Goal: Information Seeking & Learning: Learn about a topic

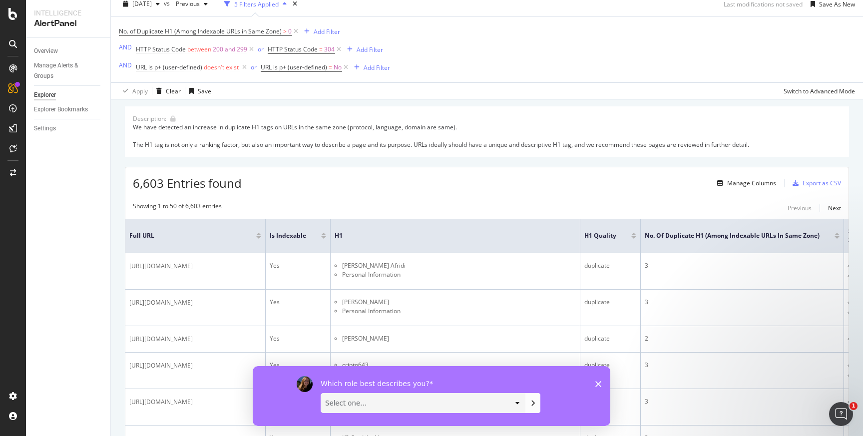
scroll to position [38, 0]
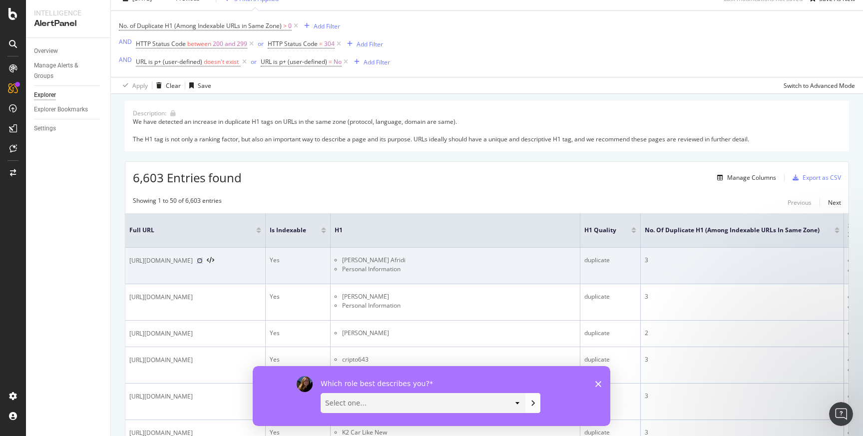
click at [203, 260] on icon at bounding box center [200, 261] width 6 height 6
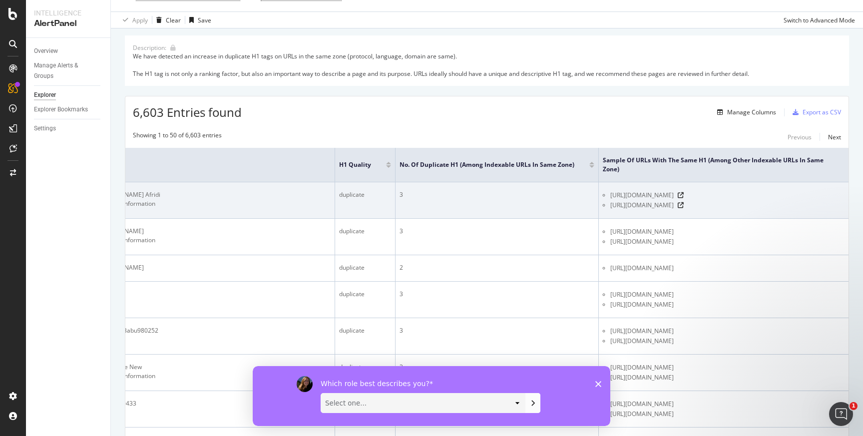
scroll to position [0, 353]
